Goal: Task Accomplishment & Management: Manage account settings

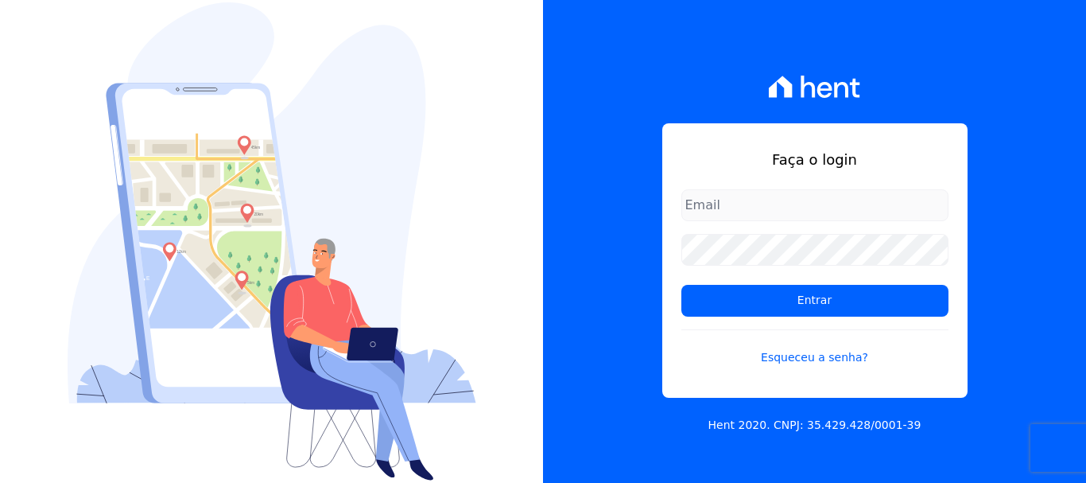
click at [811, 200] on input "email" at bounding box center [815, 205] width 267 height 32
type input "VELLOSOADM@GMAIL.COM"
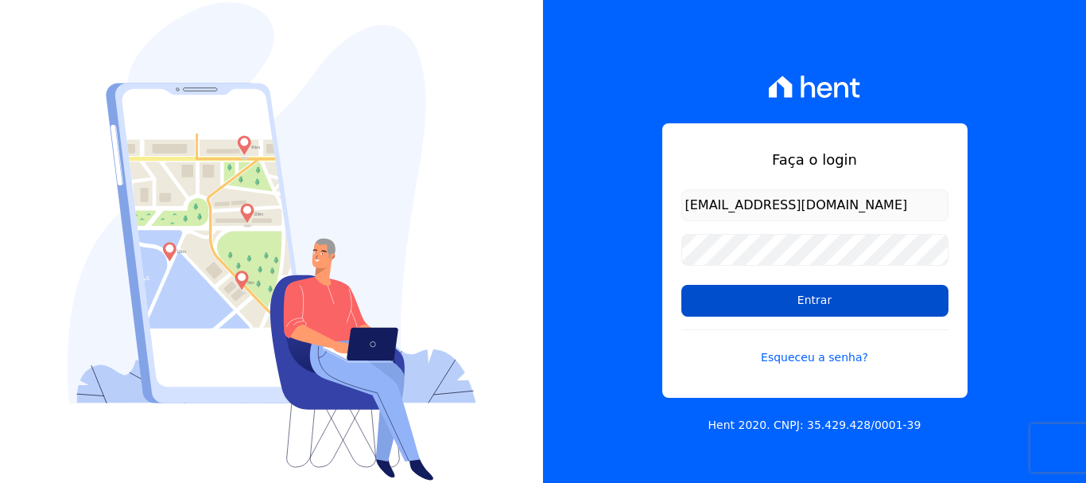
click at [770, 305] on input "Entrar" at bounding box center [815, 301] width 267 height 32
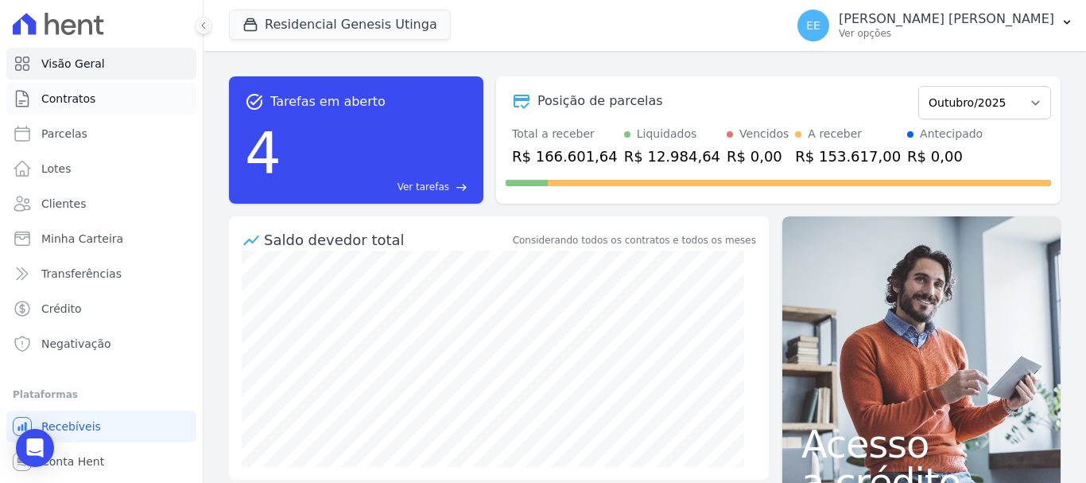
click at [78, 99] on span "Contratos" at bounding box center [68, 99] width 54 height 16
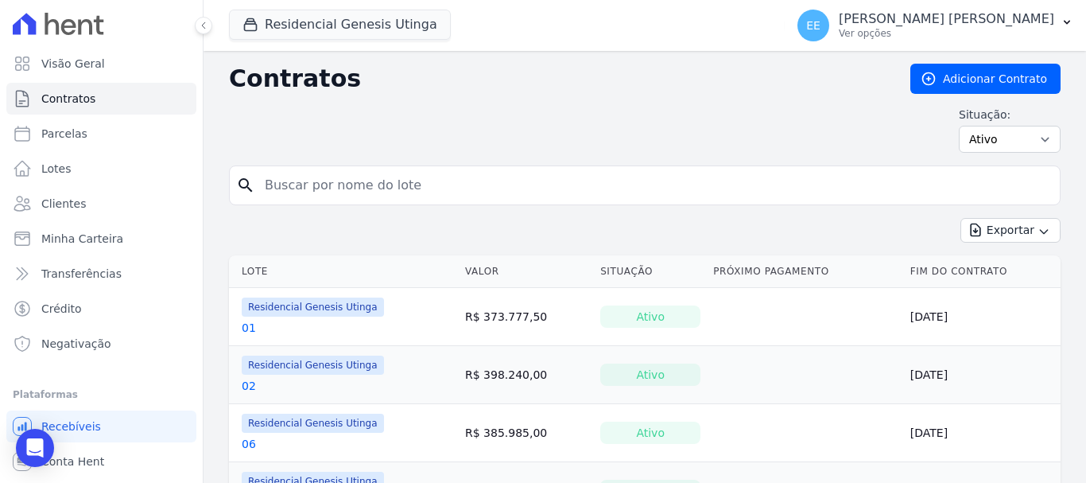
click at [356, 177] on input "search" at bounding box center [654, 185] width 799 height 32
type input "06"
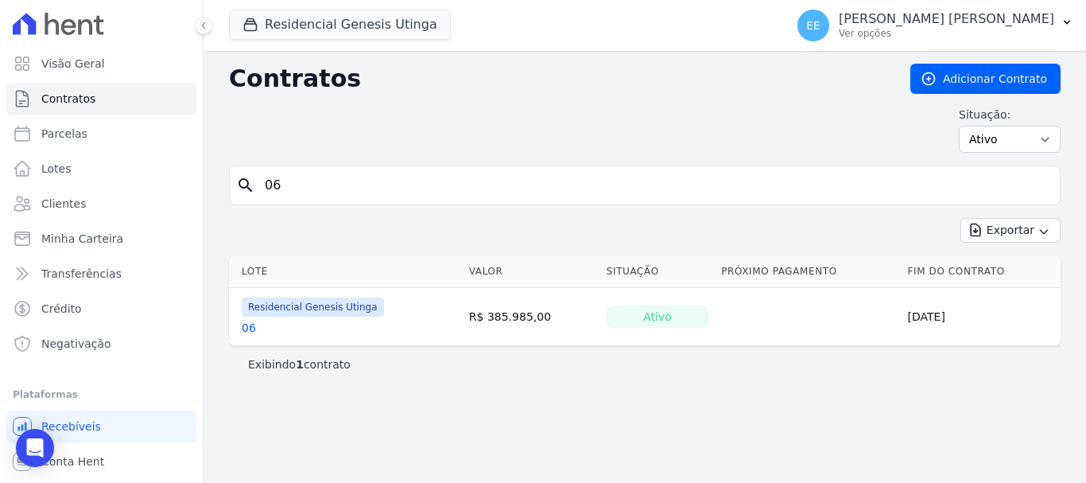
click at [247, 325] on link "06" at bounding box center [249, 328] width 14 height 16
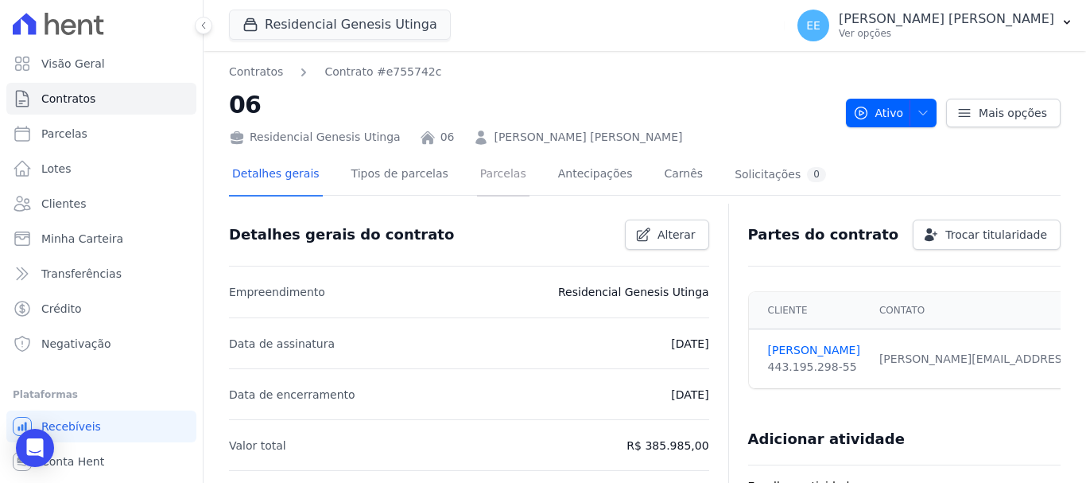
click at [483, 173] on link "Parcelas" at bounding box center [503, 175] width 52 height 42
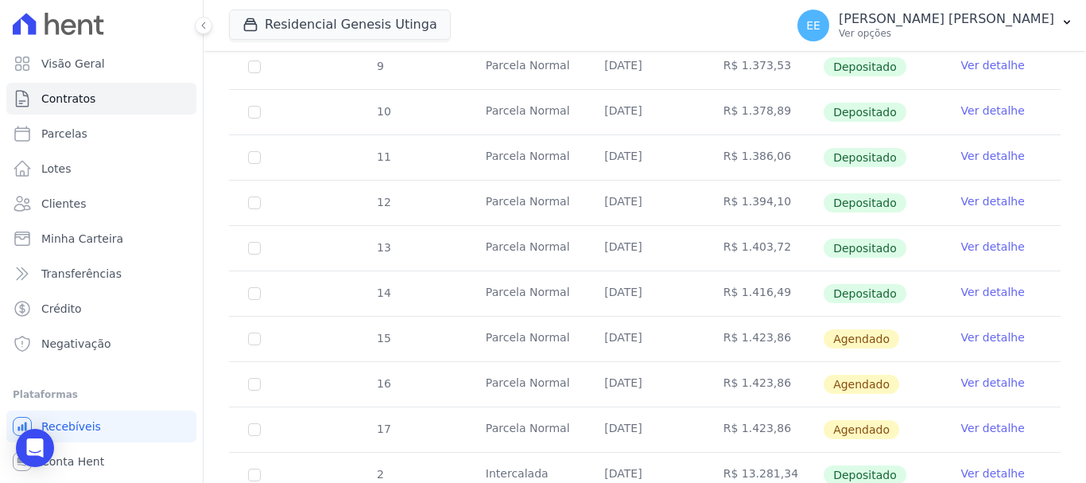
scroll to position [557, 0]
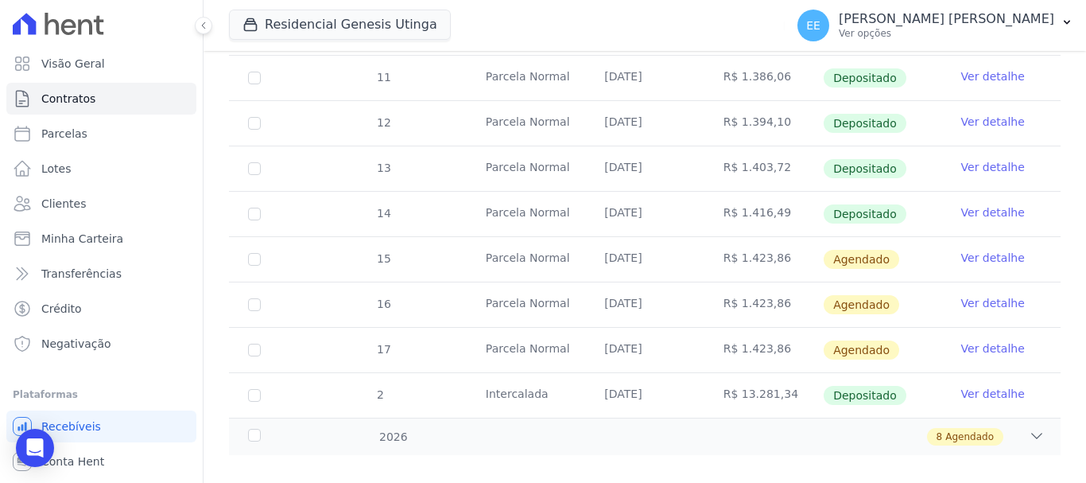
click at [974, 250] on link "Ver detalhe" at bounding box center [994, 258] width 64 height 16
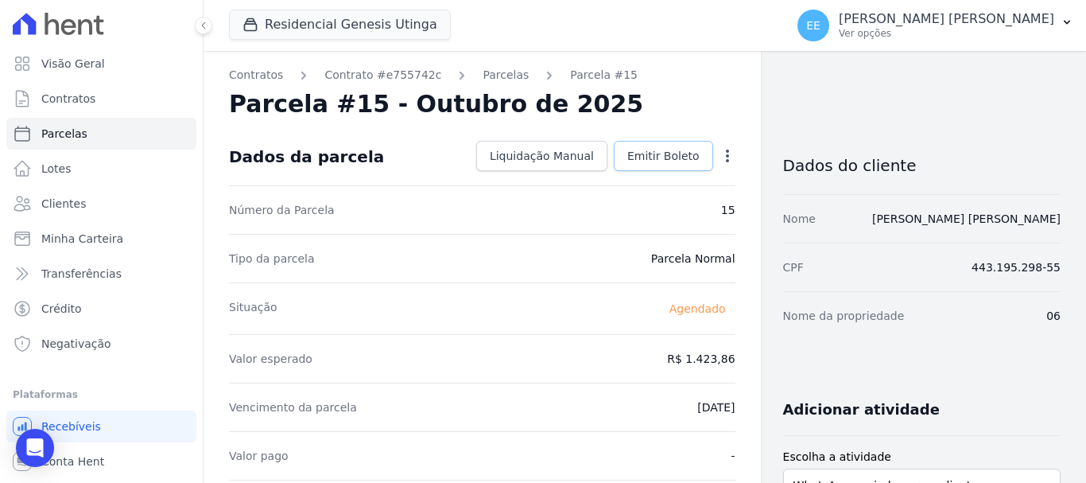
click at [663, 147] on link "Emitir Boleto" at bounding box center [663, 156] width 99 height 30
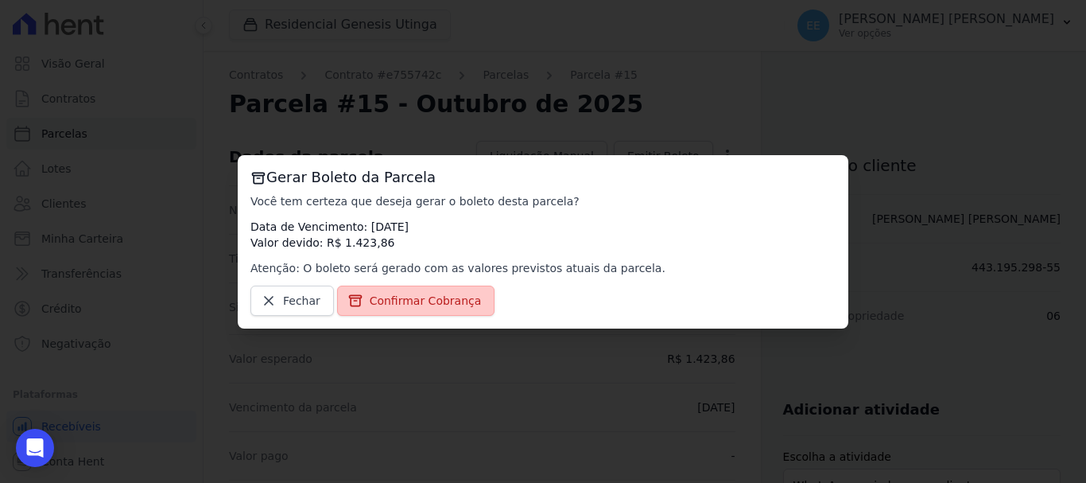
click at [410, 293] on span "Confirmar Cobrança" at bounding box center [426, 301] width 112 height 16
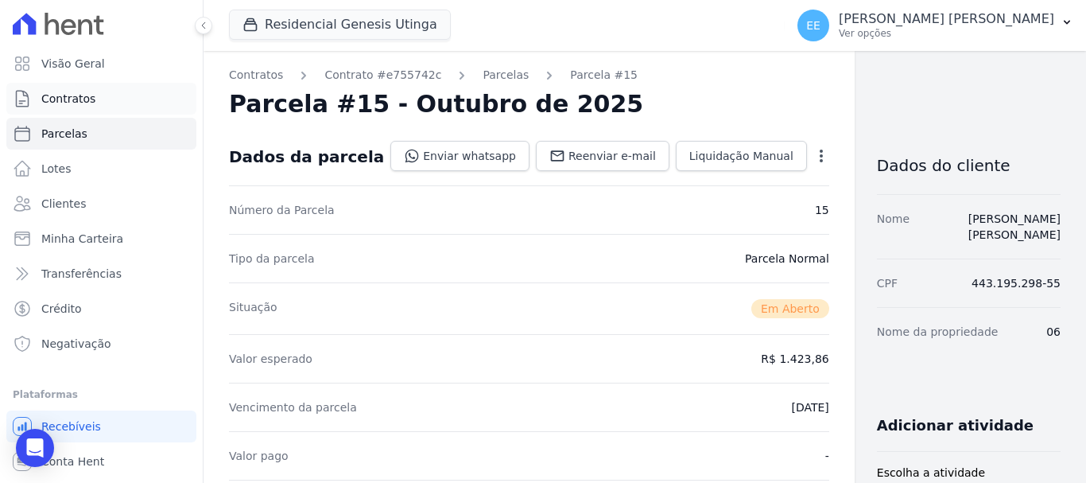
click at [105, 100] on link "Contratos" at bounding box center [101, 99] width 190 height 32
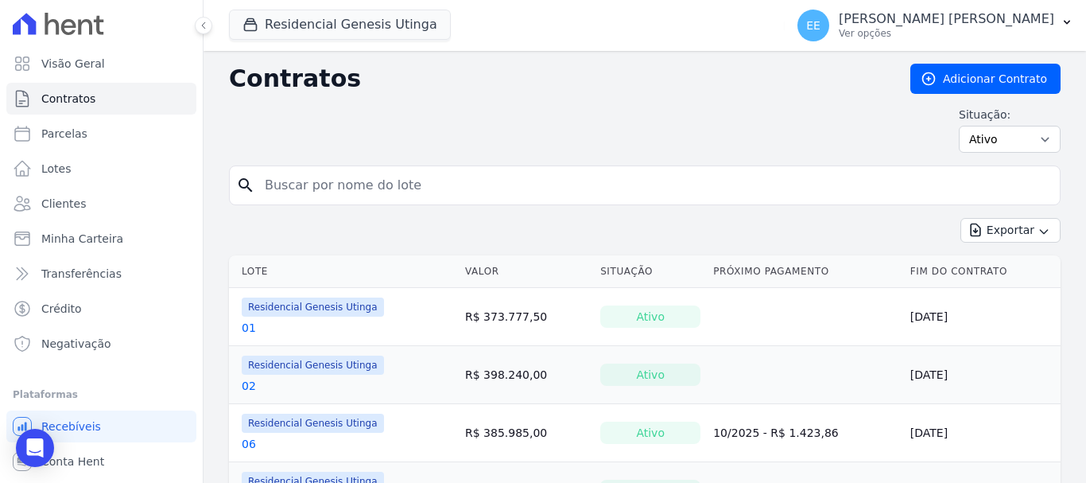
click at [297, 187] on input "search" at bounding box center [654, 185] width 799 height 32
type input "48"
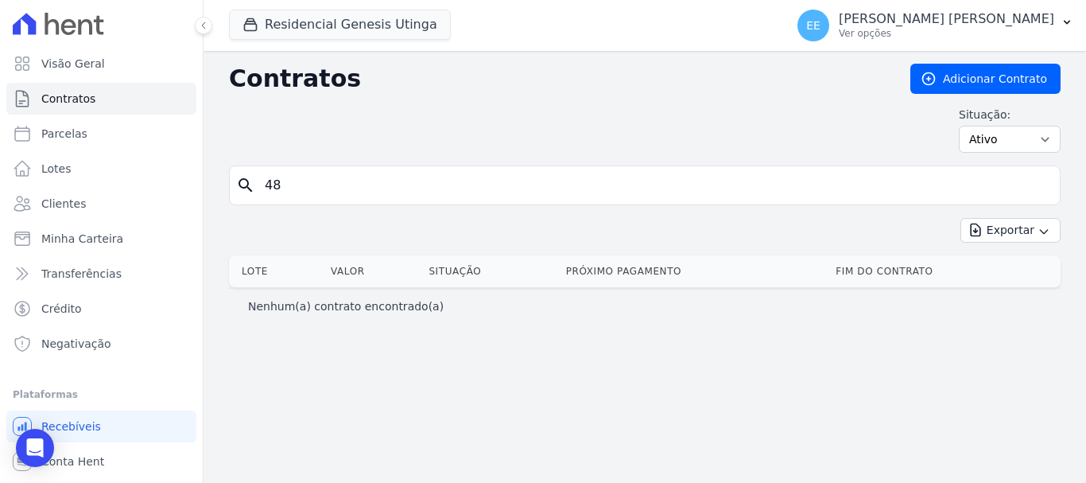
click at [304, 189] on input "48" at bounding box center [654, 185] width 799 height 32
type input "4"
type input "48"
click at [1031, 146] on select "Ativo Todos Pausado Distratado Rascunho Expirado Encerrado" at bounding box center [1010, 139] width 102 height 27
select select "on_hold"
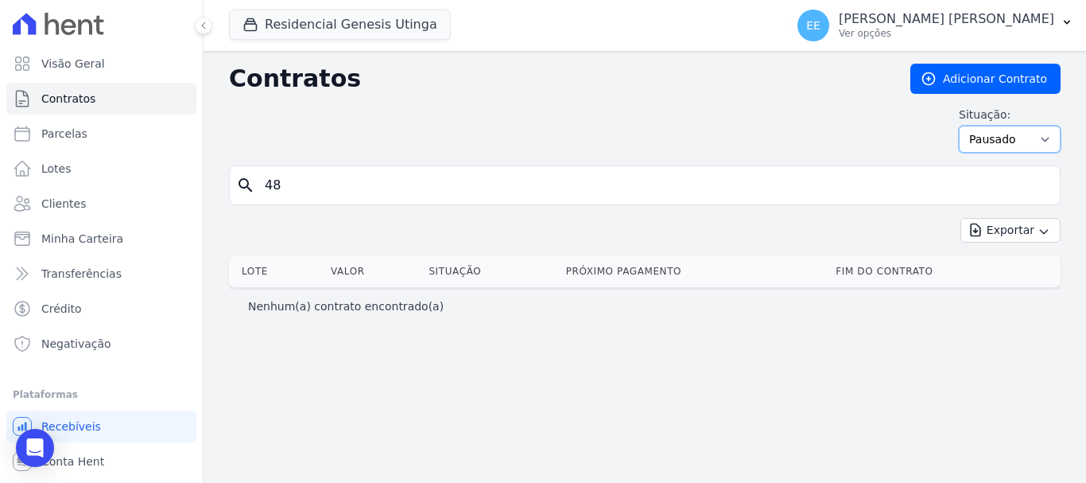
click at [966, 126] on select "Ativo Todos Pausado Distratado Rascunho Expirado Encerrado" at bounding box center [1010, 139] width 102 height 27
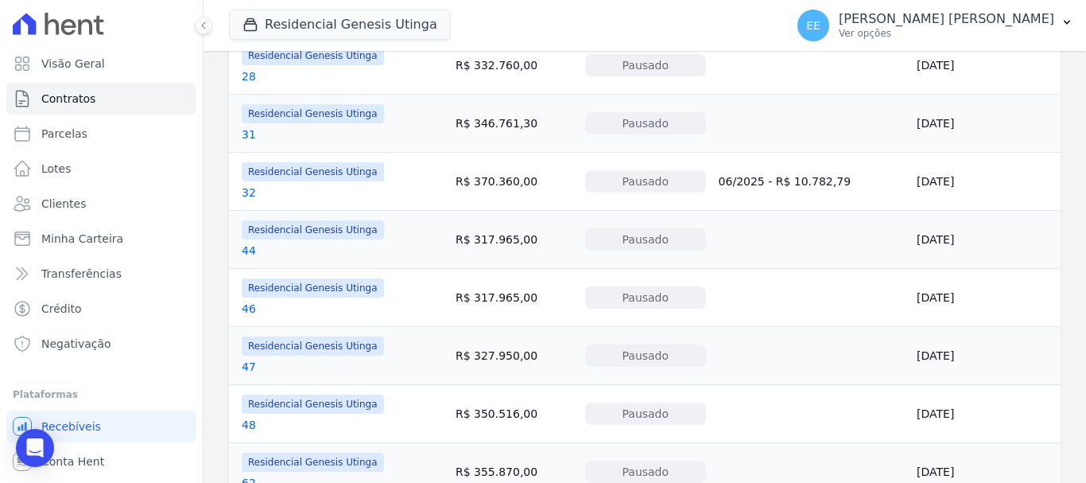
scroll to position [954, 0]
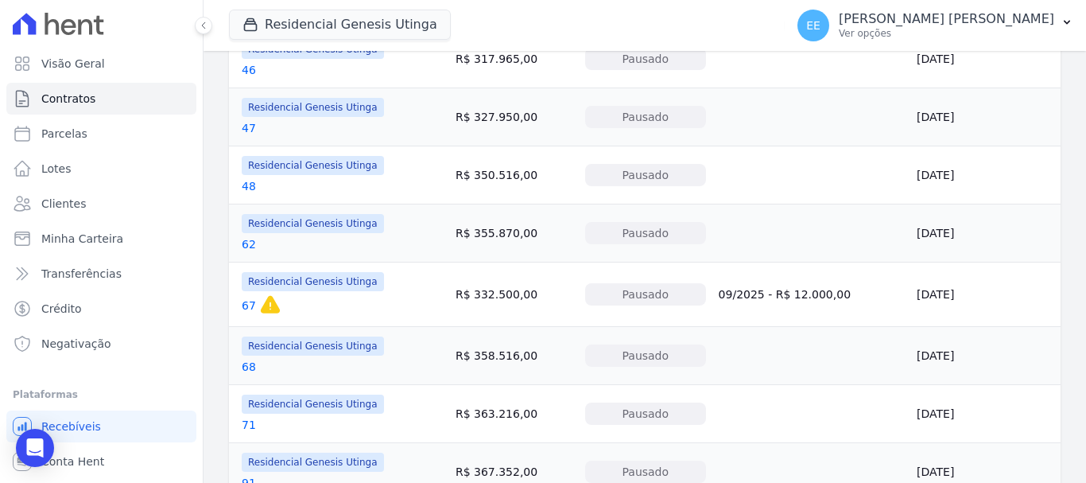
click at [251, 185] on link "48" at bounding box center [249, 186] width 14 height 16
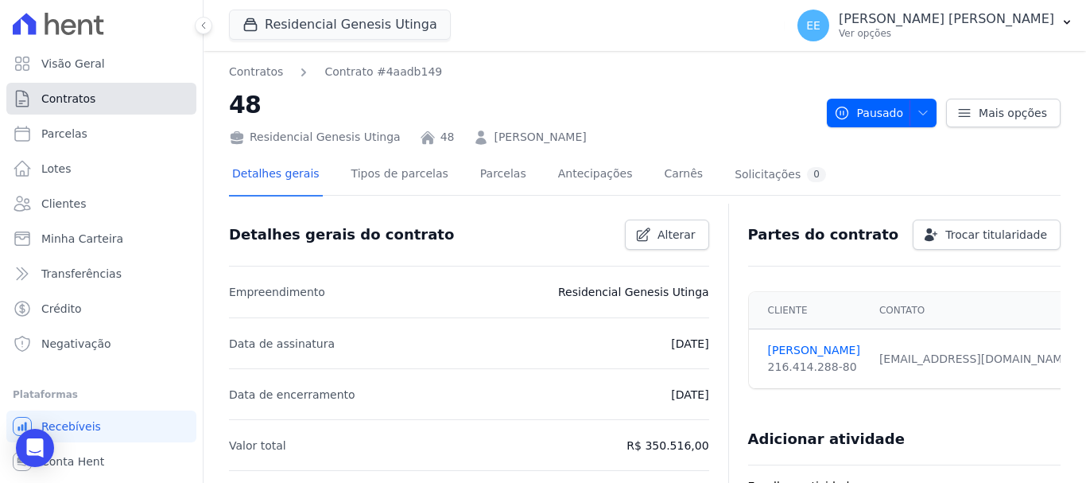
click at [91, 92] on link "Contratos" at bounding box center [101, 99] width 190 height 32
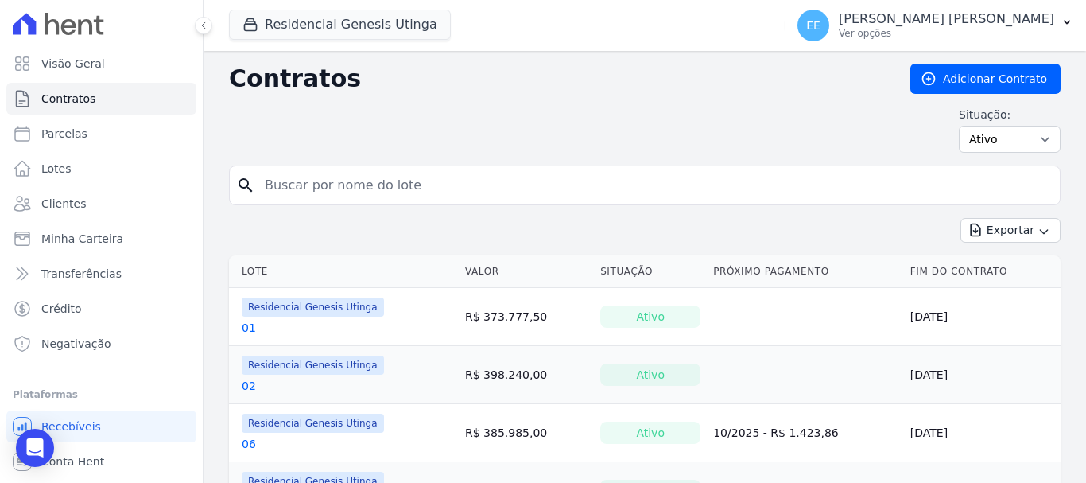
click at [348, 190] on input "search" at bounding box center [654, 185] width 799 height 32
type input "58"
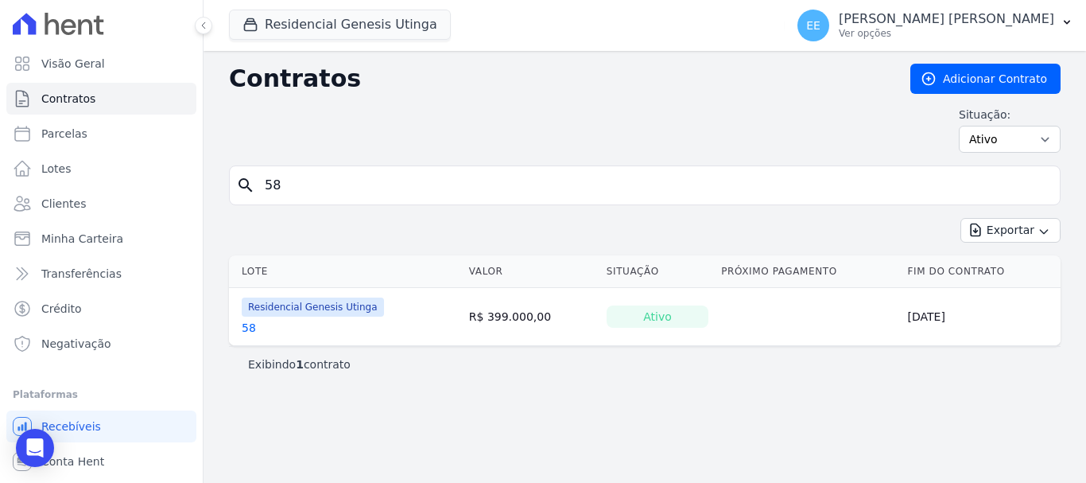
click at [249, 325] on link "58" at bounding box center [249, 328] width 14 height 16
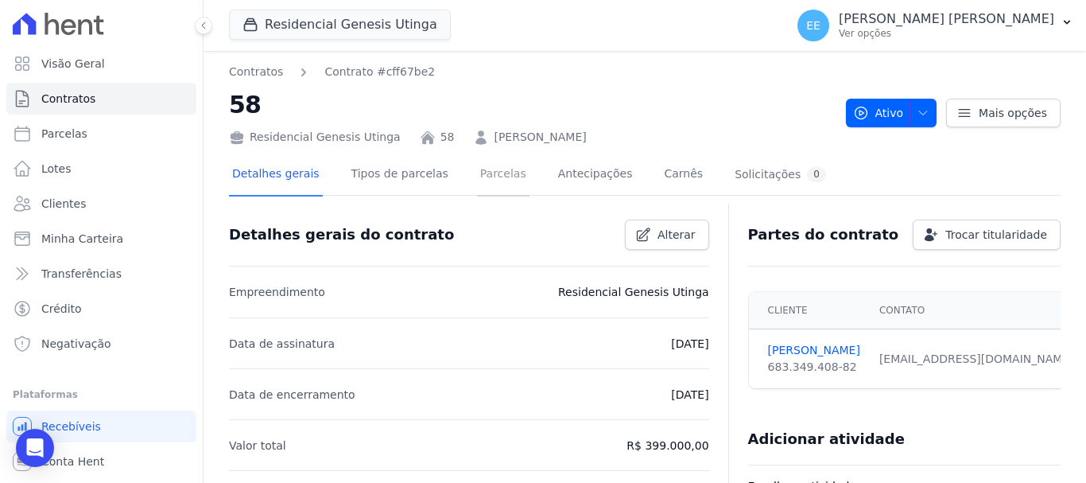
click at [492, 171] on link "Parcelas" at bounding box center [503, 175] width 52 height 42
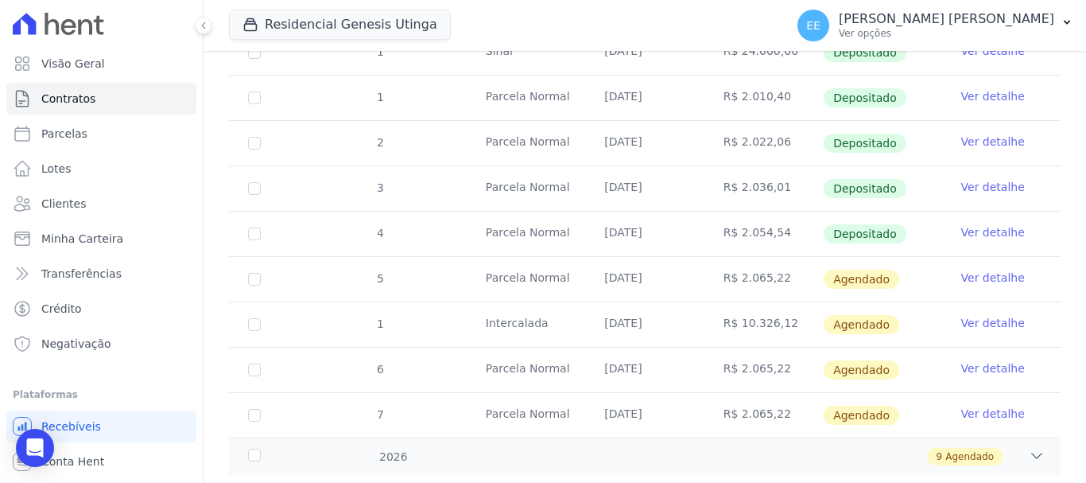
scroll to position [345, 0]
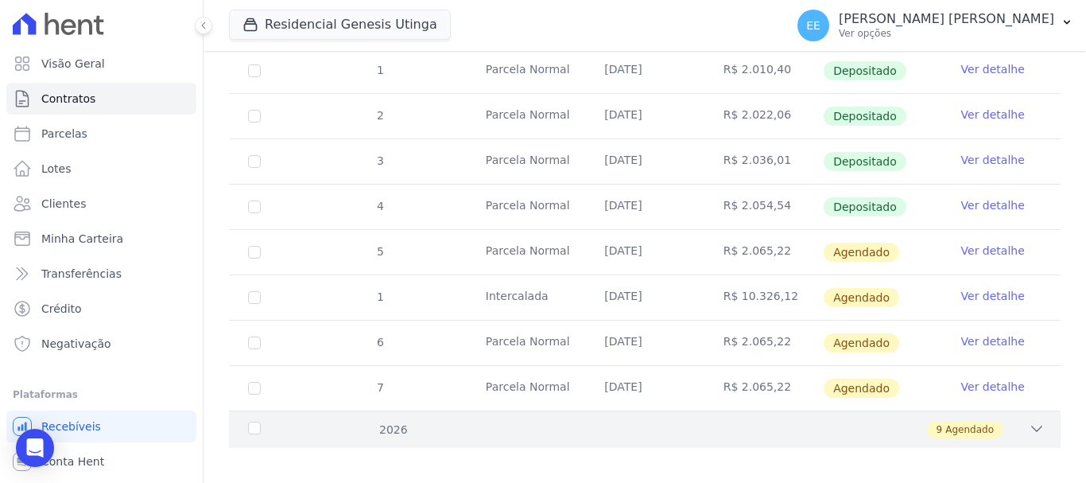
click at [1029, 421] on icon at bounding box center [1037, 429] width 16 height 16
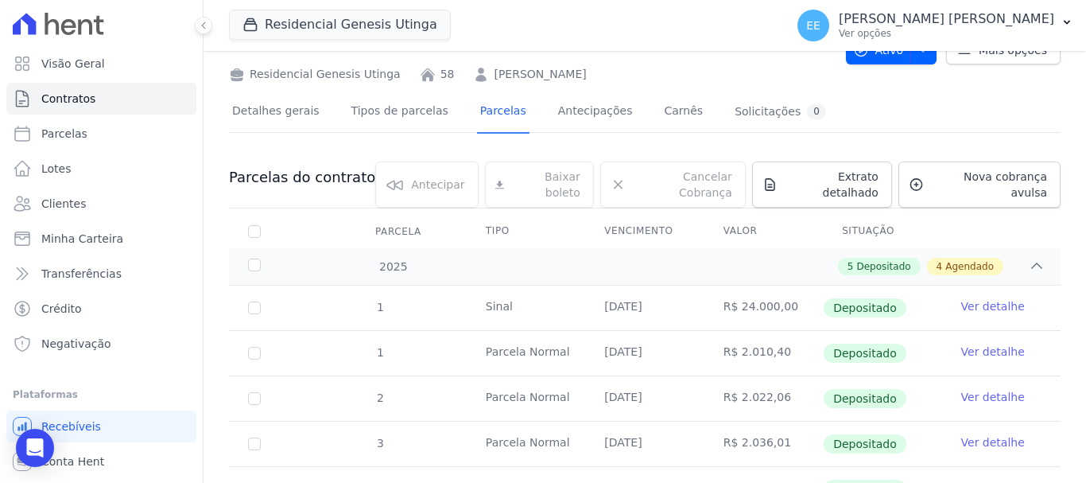
scroll to position [0, 0]
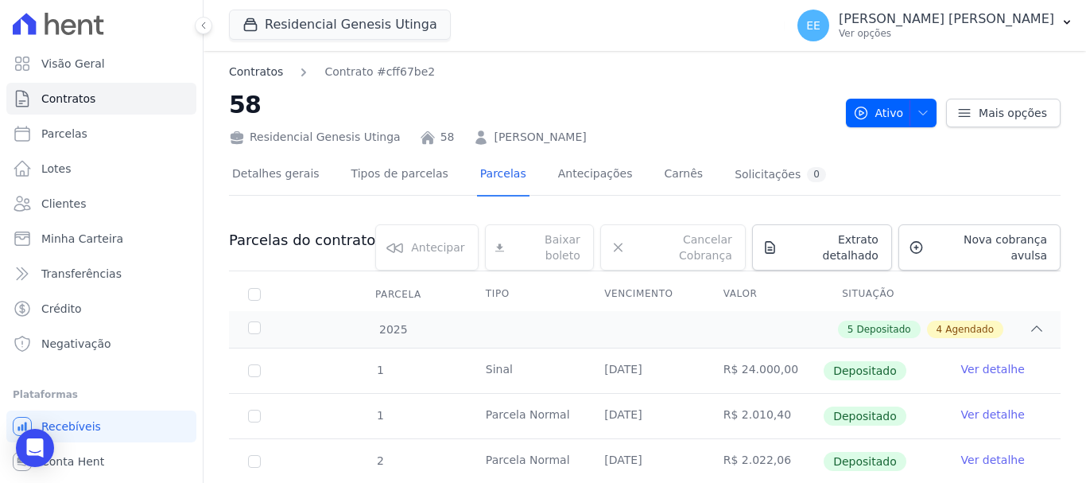
click at [241, 73] on link "Contratos" at bounding box center [256, 72] width 54 height 17
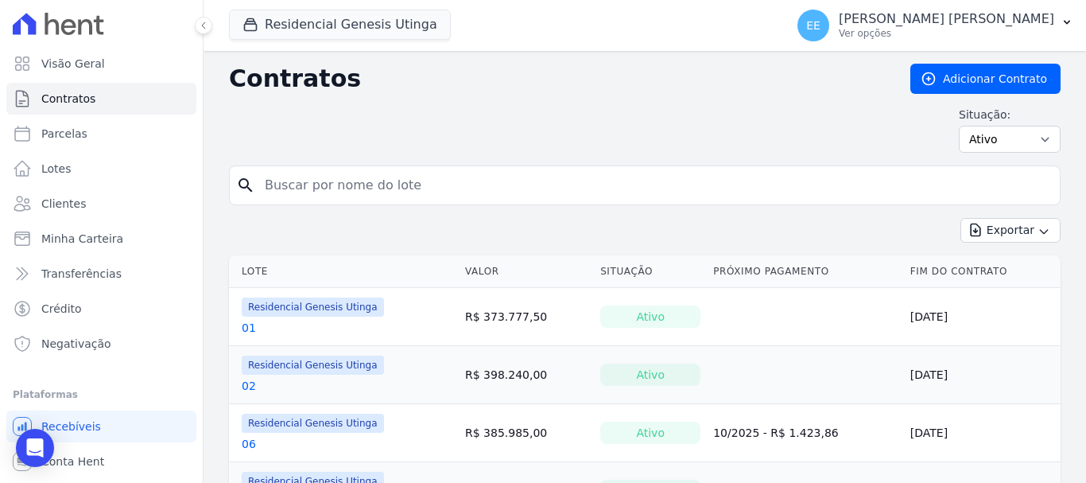
click at [321, 183] on input "search" at bounding box center [654, 185] width 799 height 32
type input "92"
click at [321, 221] on div "Exportar Exportar PDF Exportar CSV Exportar Fichas" at bounding box center [645, 236] width 832 height 37
click at [364, 184] on input "92" at bounding box center [654, 185] width 799 height 32
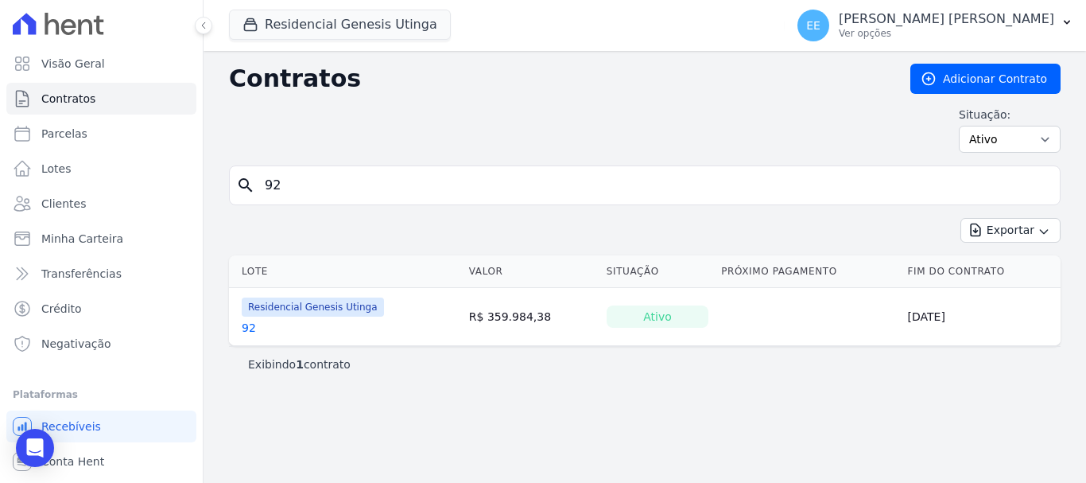
click at [250, 325] on link "92" at bounding box center [249, 328] width 14 height 16
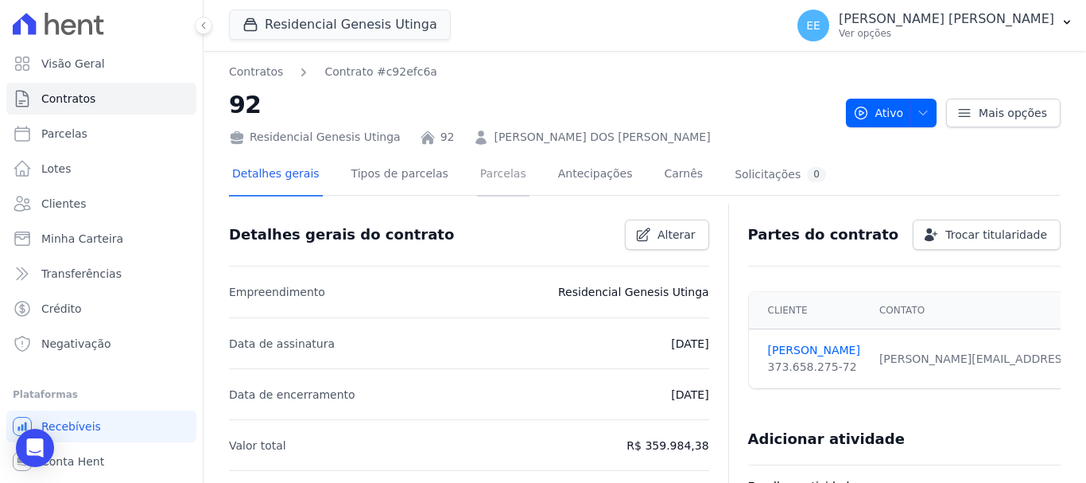
click at [488, 168] on link "Parcelas" at bounding box center [503, 175] width 52 height 42
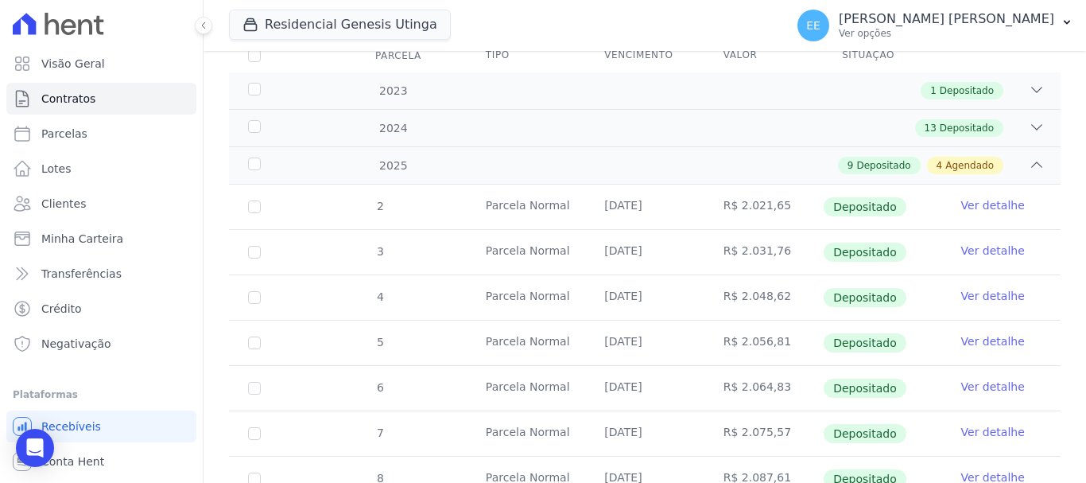
scroll to position [601, 0]
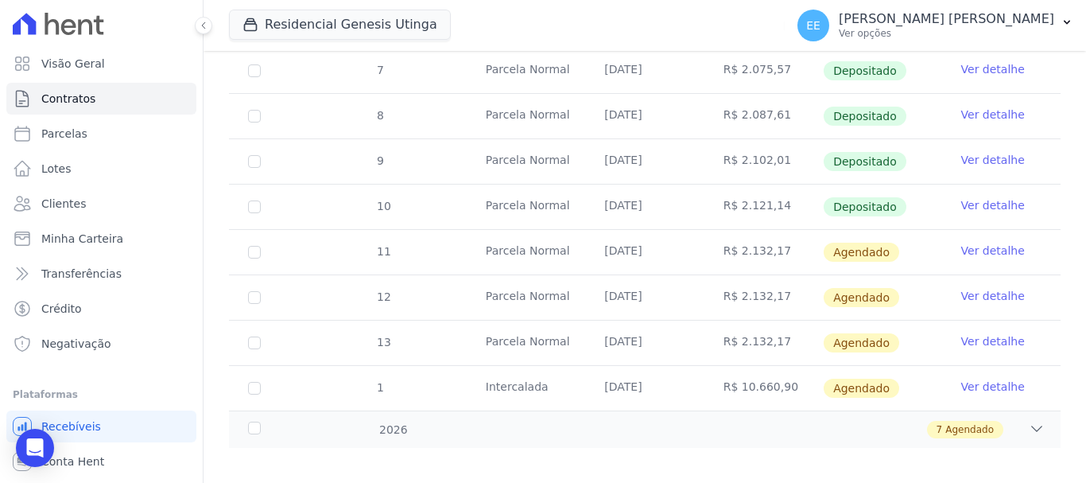
click at [970, 379] on link "Ver detalhe" at bounding box center [994, 387] width 64 height 16
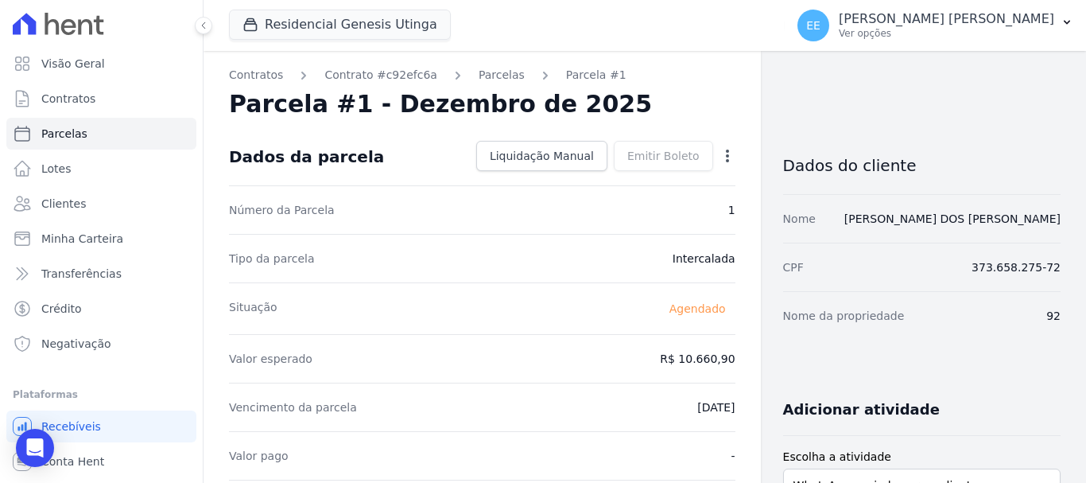
click at [720, 157] on icon "button" at bounding box center [728, 156] width 16 height 16
click at [616, 206] on link "Antecipar" at bounding box center [659, 206] width 140 height 29
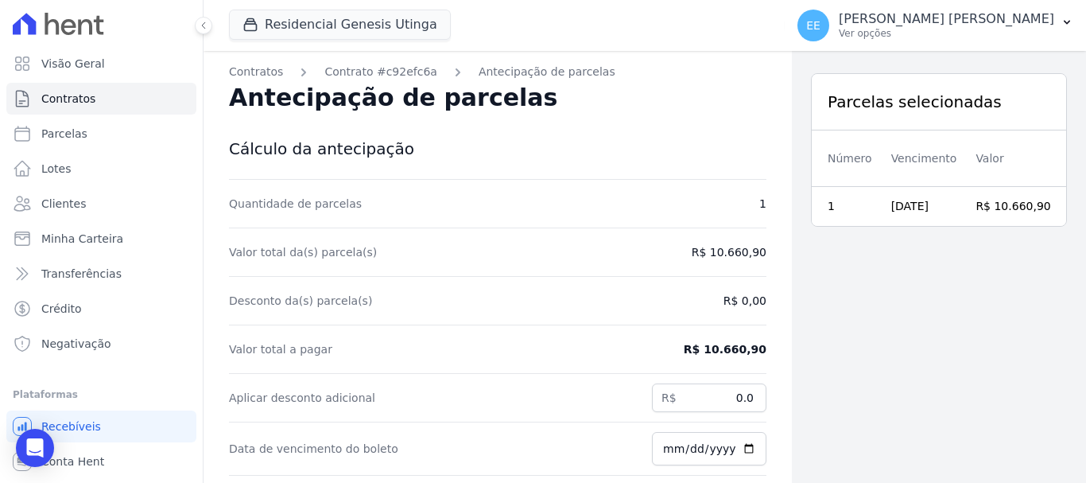
scroll to position [51, 0]
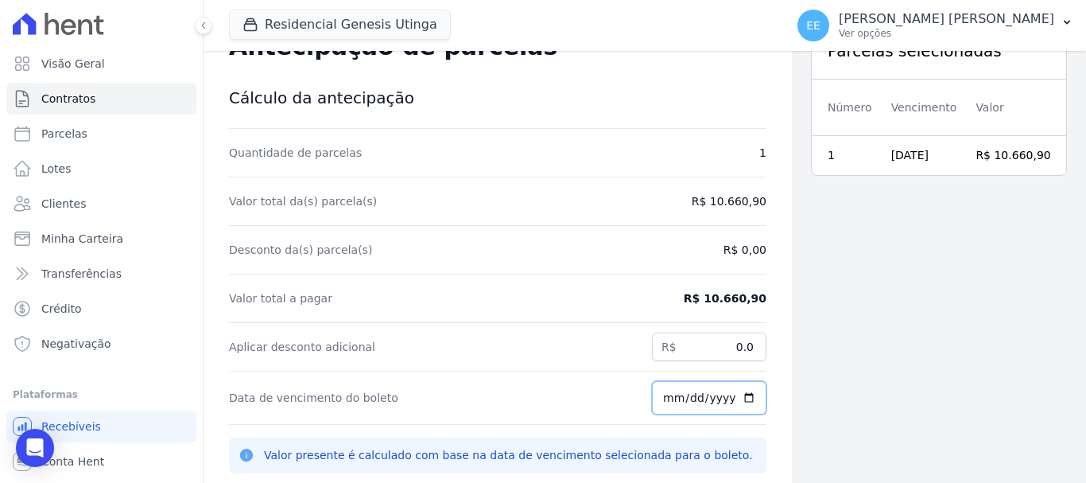
click at [652, 401] on input "[DATE]" at bounding box center [709, 397] width 115 height 33
type input "[DATE]"
click at [792, 394] on div "Parcelas selecionadas Número Vencimento Valor Valor presente 1 [DATE] R$ 10.660…" at bounding box center [939, 267] width 294 height 534
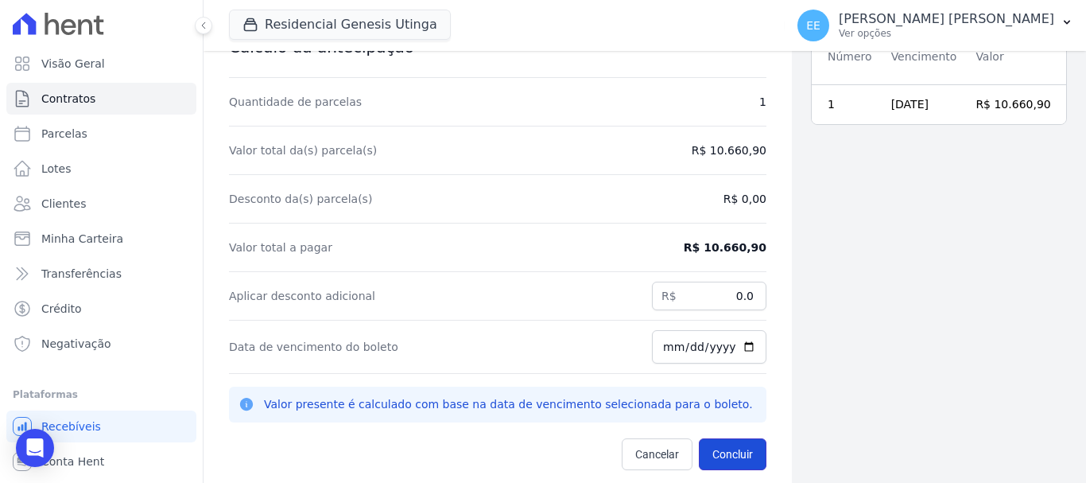
click at [721, 449] on button "Concluir" at bounding box center [733, 454] width 68 height 32
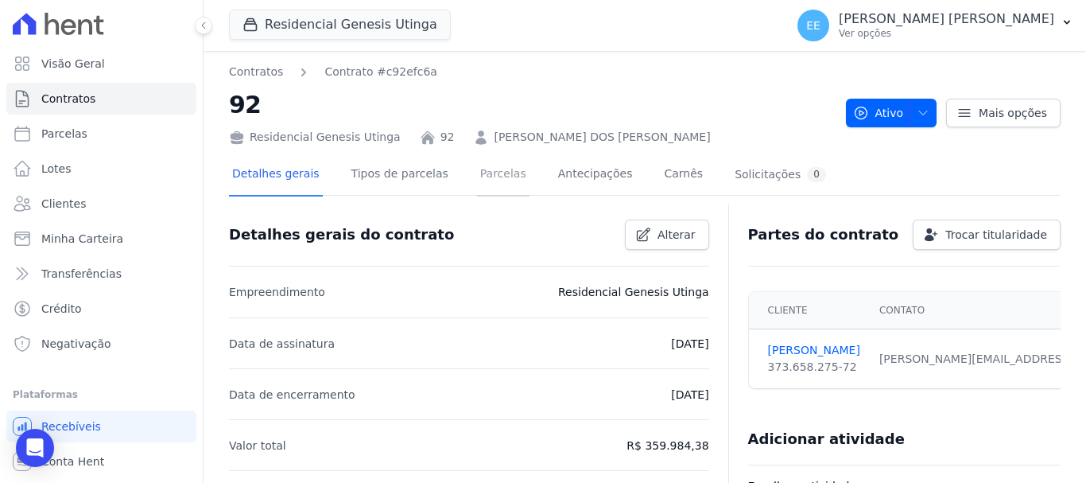
click at [477, 172] on link "Parcelas" at bounding box center [503, 175] width 52 height 42
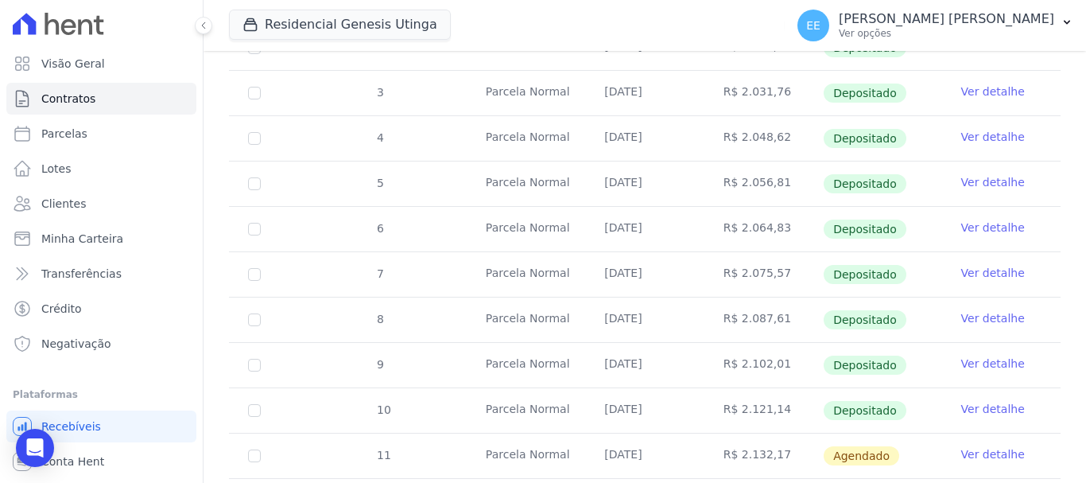
scroll to position [601, 0]
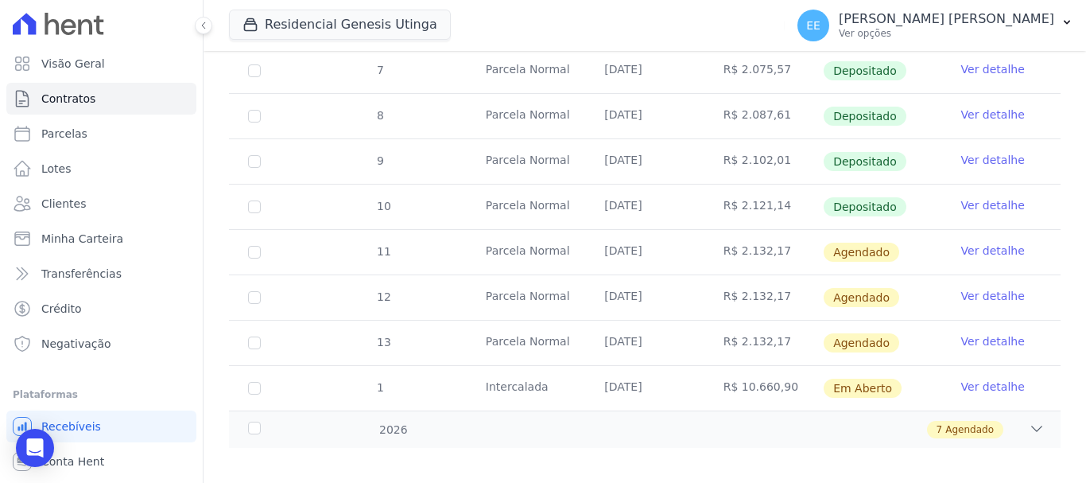
click at [995, 379] on link "Ver detalhe" at bounding box center [994, 387] width 64 height 16
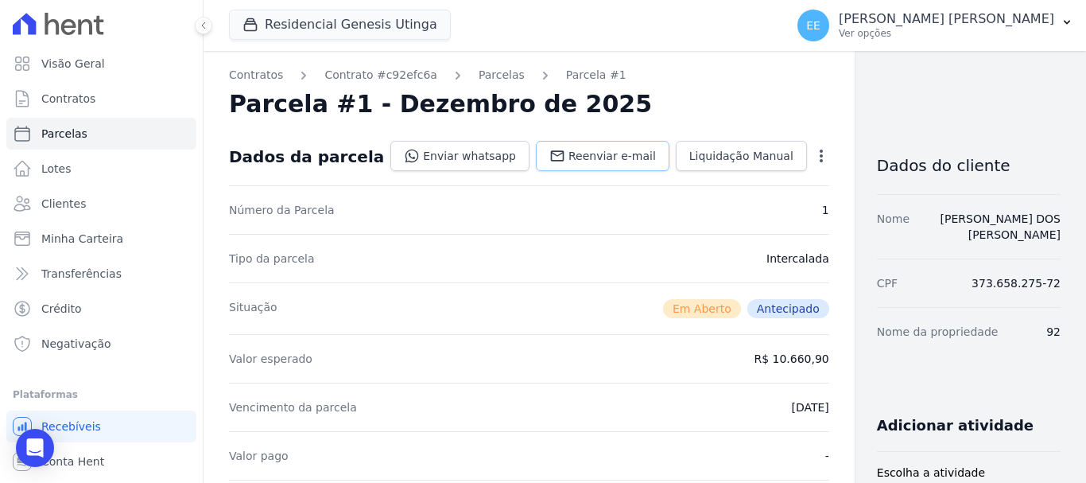
click at [569, 164] on link "Reenviar e-mail" at bounding box center [603, 156] width 134 height 30
click at [44, 98] on span "Contratos" at bounding box center [68, 99] width 54 height 16
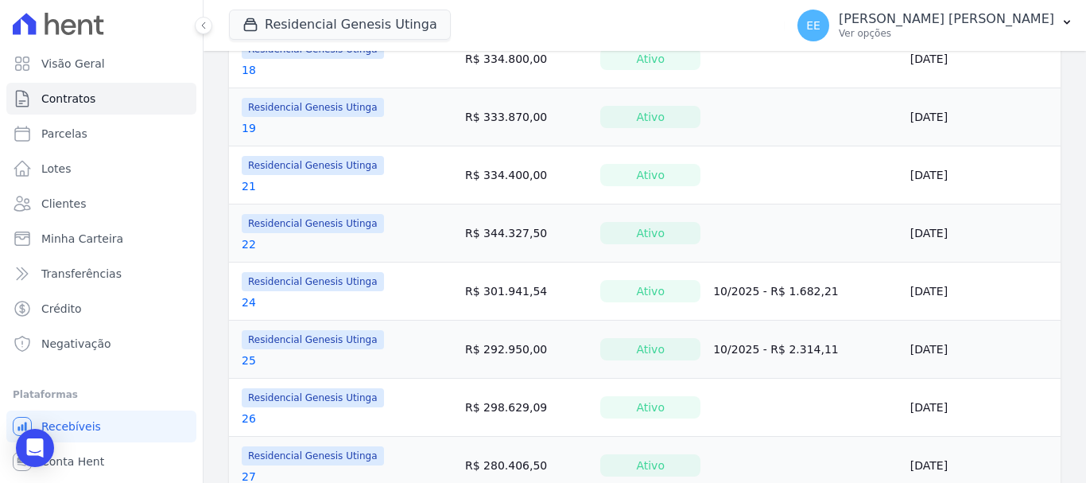
scroll to position [1326, 0]
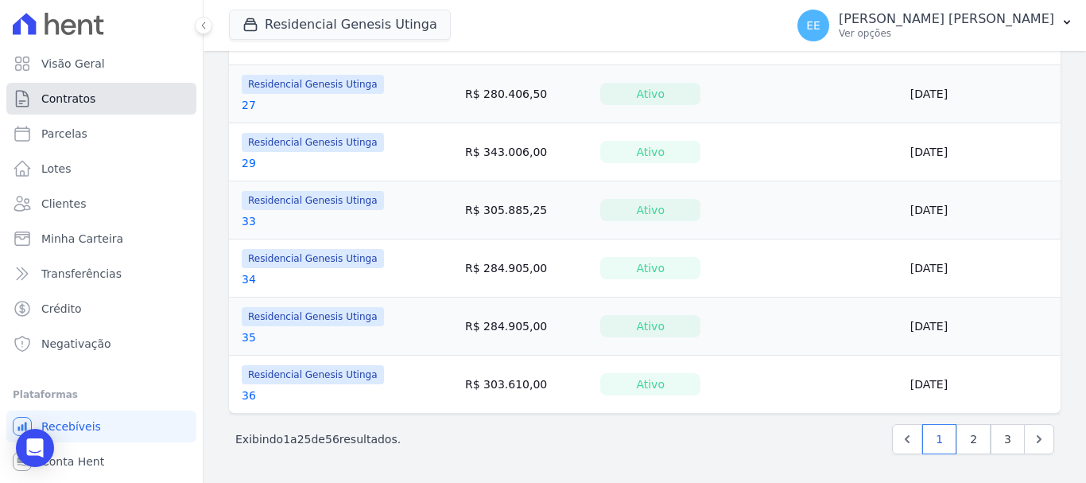
click at [56, 95] on span "Contratos" at bounding box center [68, 99] width 54 height 16
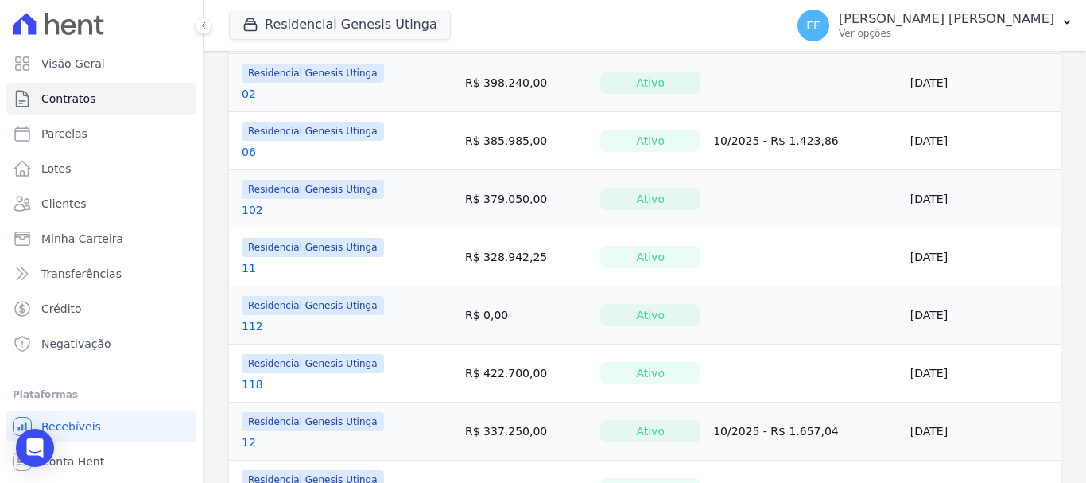
scroll to position [0, 0]
